Goal: Navigation & Orientation: Find specific page/section

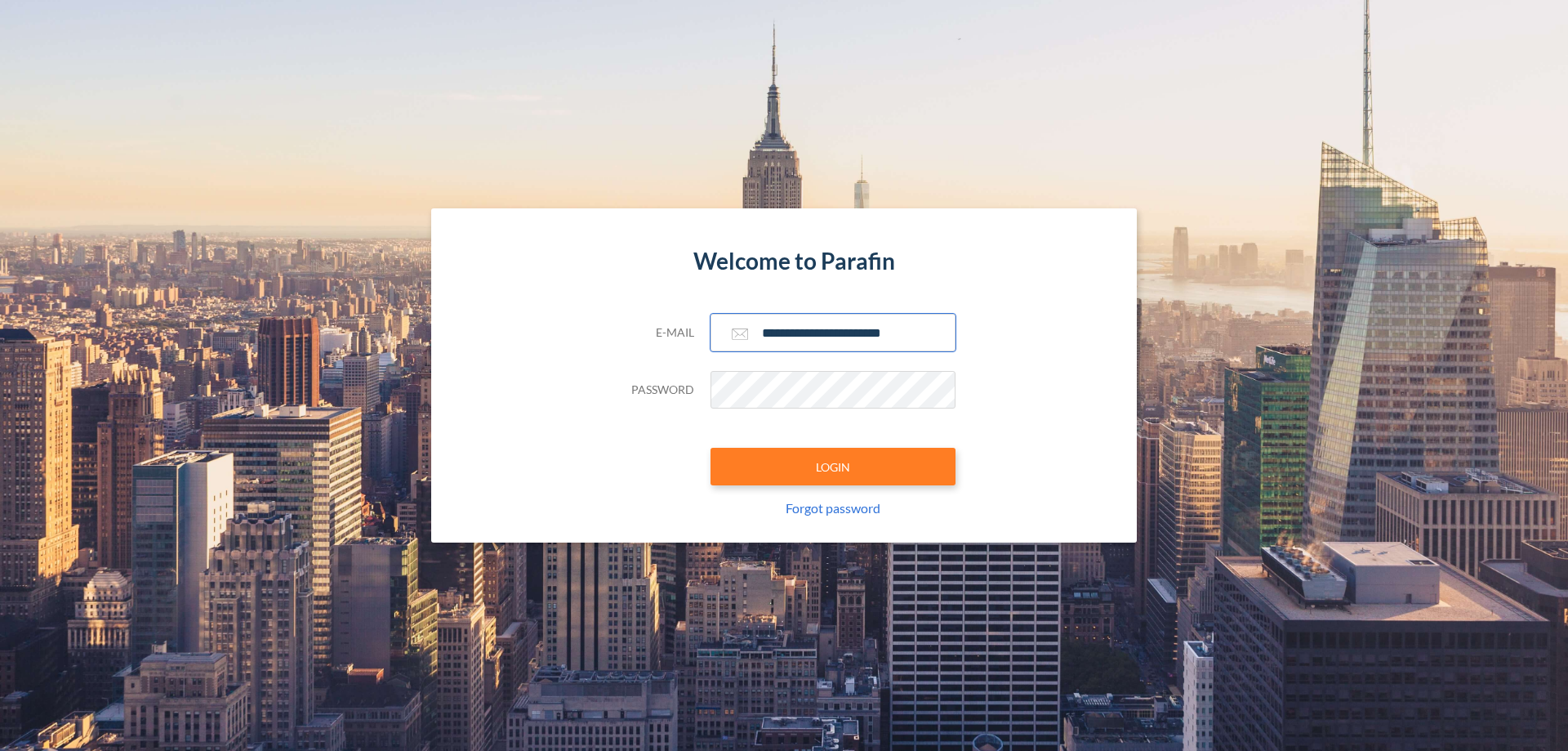
type input "**********"
click at [833, 467] on button "LOGIN" at bounding box center [833, 467] width 245 height 38
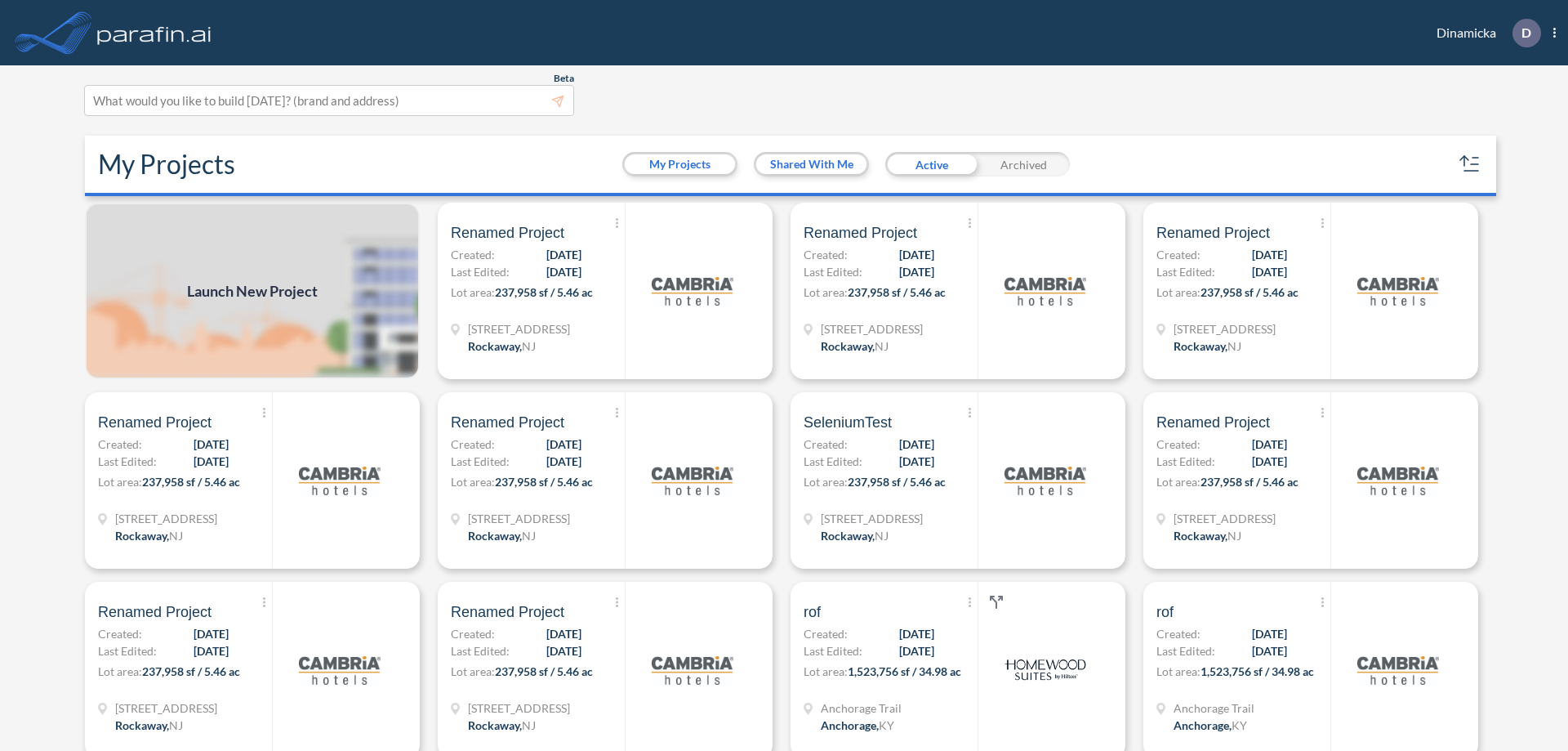
scroll to position [4, 0]
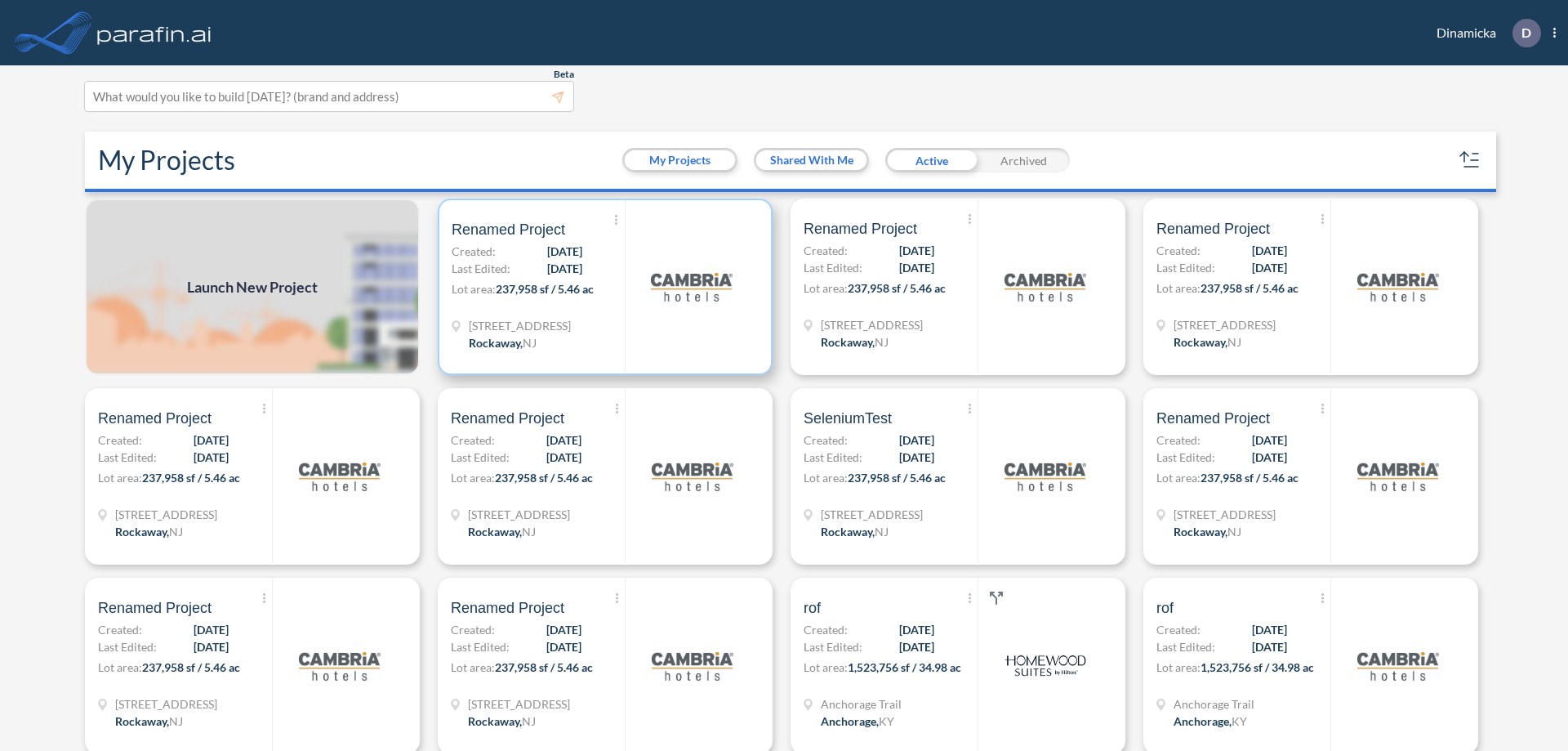
click at [602, 286] on p "Lot area: 237,958 sf / 5.46 ac" at bounding box center [538, 291] width 173 height 23
